Goal: Find specific page/section: Find specific page/section

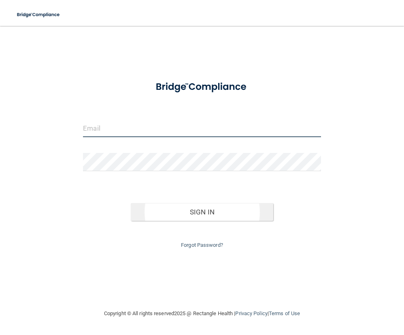
type input "[PERSON_NAME][EMAIL_ADDRESS][DOMAIN_NAME]"
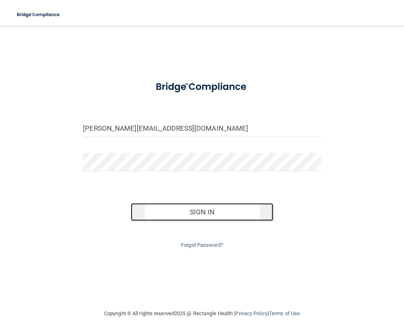
click at [212, 218] on button "Sign In" at bounding box center [202, 212] width 143 height 18
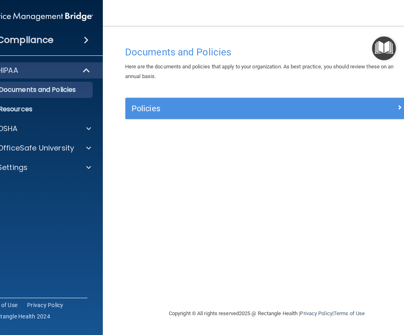
click at [170, 219] on div "Documents and Policies Here are the documents and policies that apply to your o…" at bounding box center [267, 175] width 296 height 267
click at [45, 71] on div "HIPAA" at bounding box center [27, 71] width 100 height 10
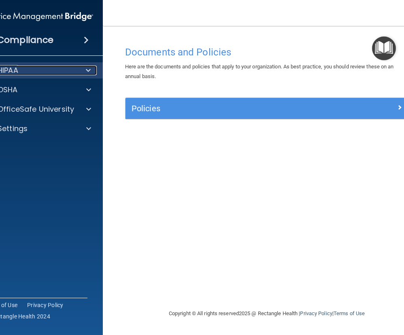
click at [45, 71] on div "HIPAA" at bounding box center [27, 71] width 100 height 10
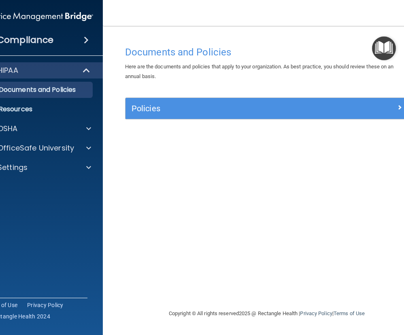
click at [164, 123] on div "Policies Select All (Unselect 0) Unselect All Print Selected (0) Acceptable Use…" at bounding box center [267, 113] width 296 height 31
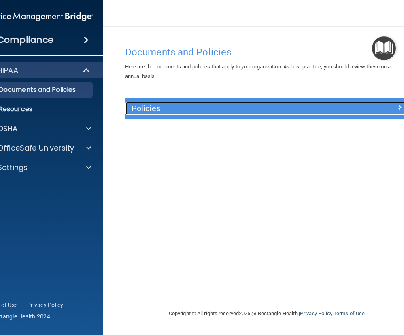
click at [170, 115] on div "Policies" at bounding box center [232, 108] width 212 height 13
